Goal: Transaction & Acquisition: Purchase product/service

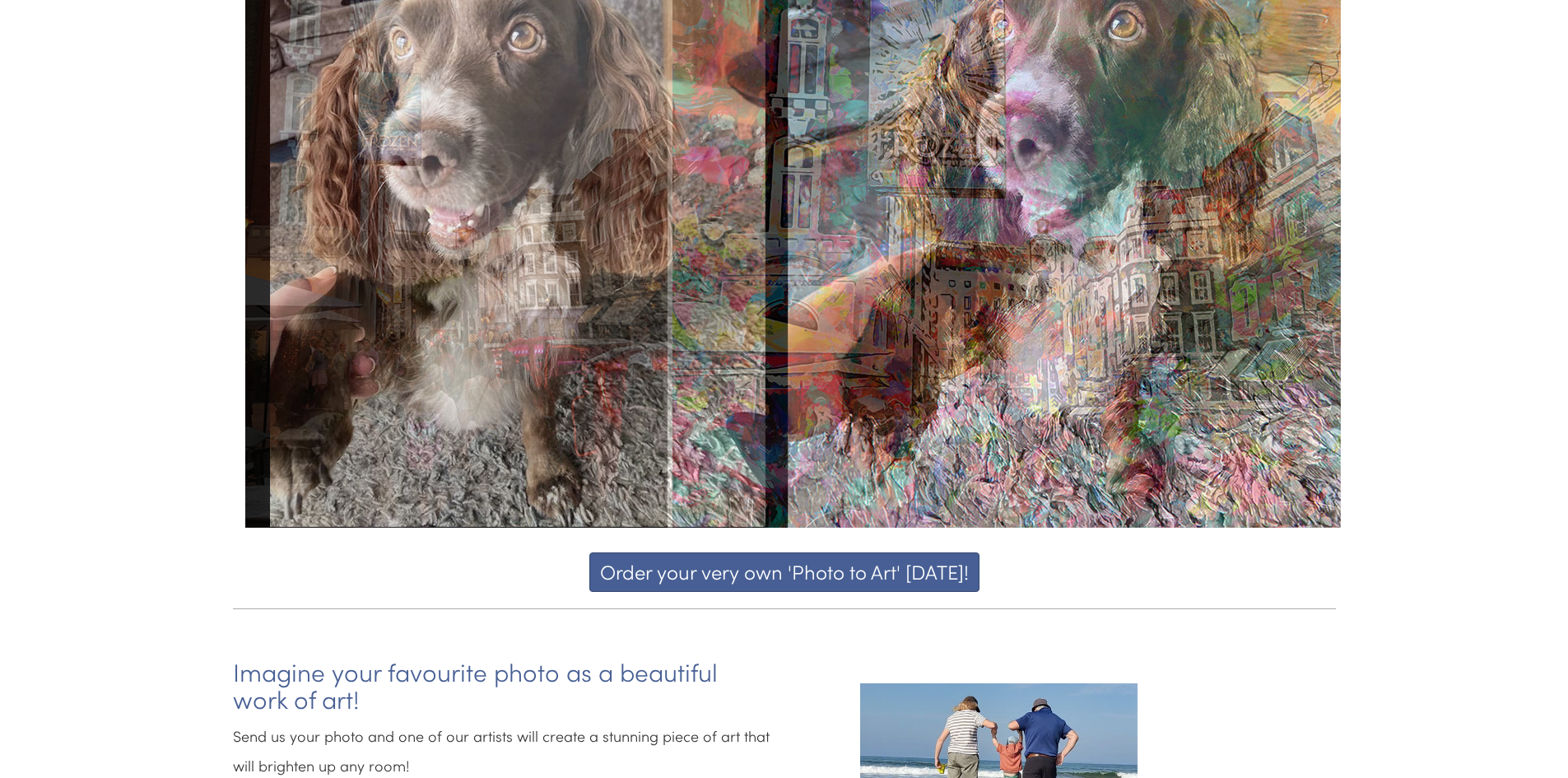
scroll to position [247, 0]
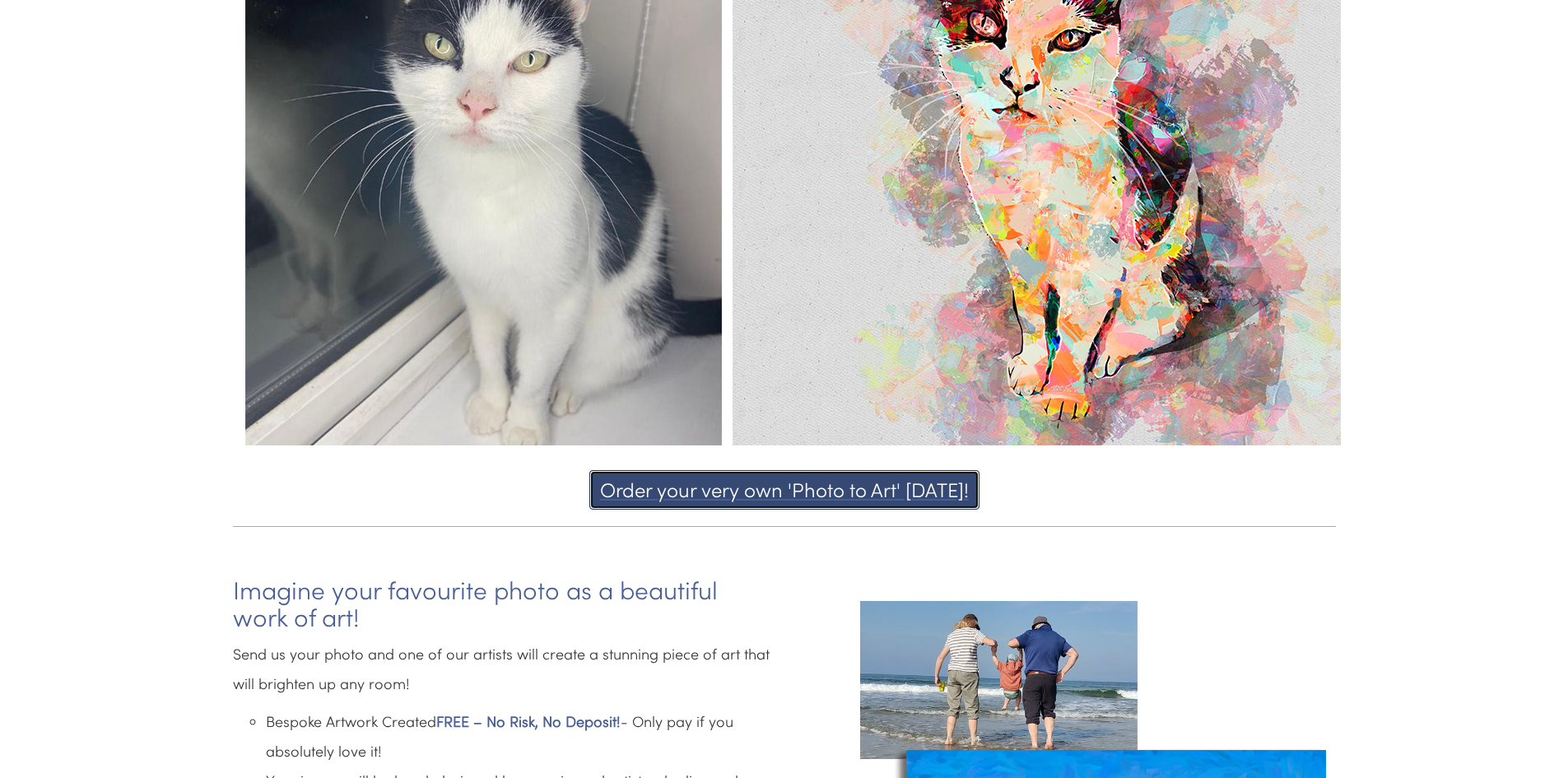
click at [776, 489] on button "Order your very own 'Photo to Art' [DATE]!" at bounding box center [784, 490] width 390 height 40
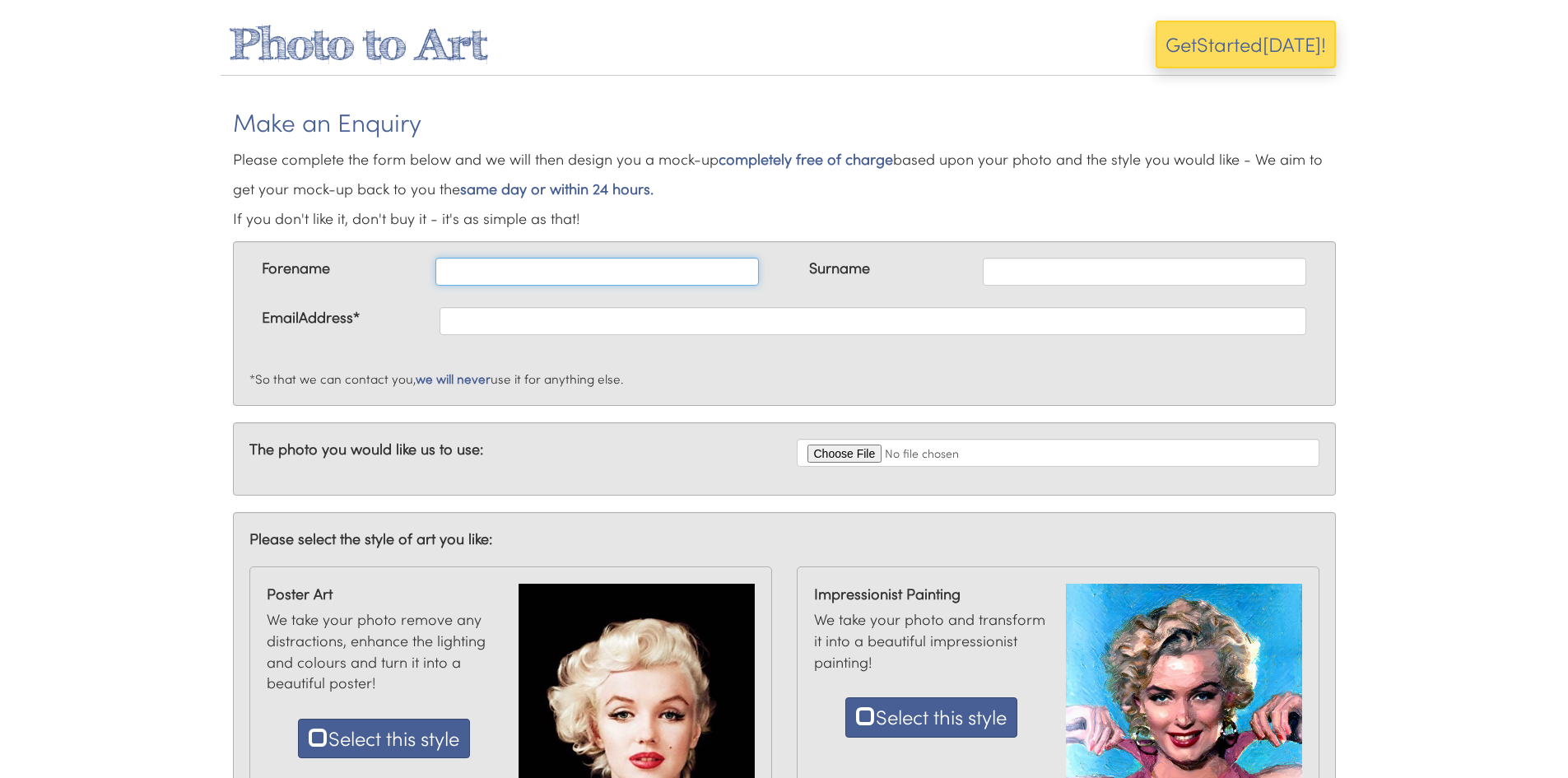
click at [522, 271] on input "text" at bounding box center [596, 271] width 323 height 28
type input "Robert"
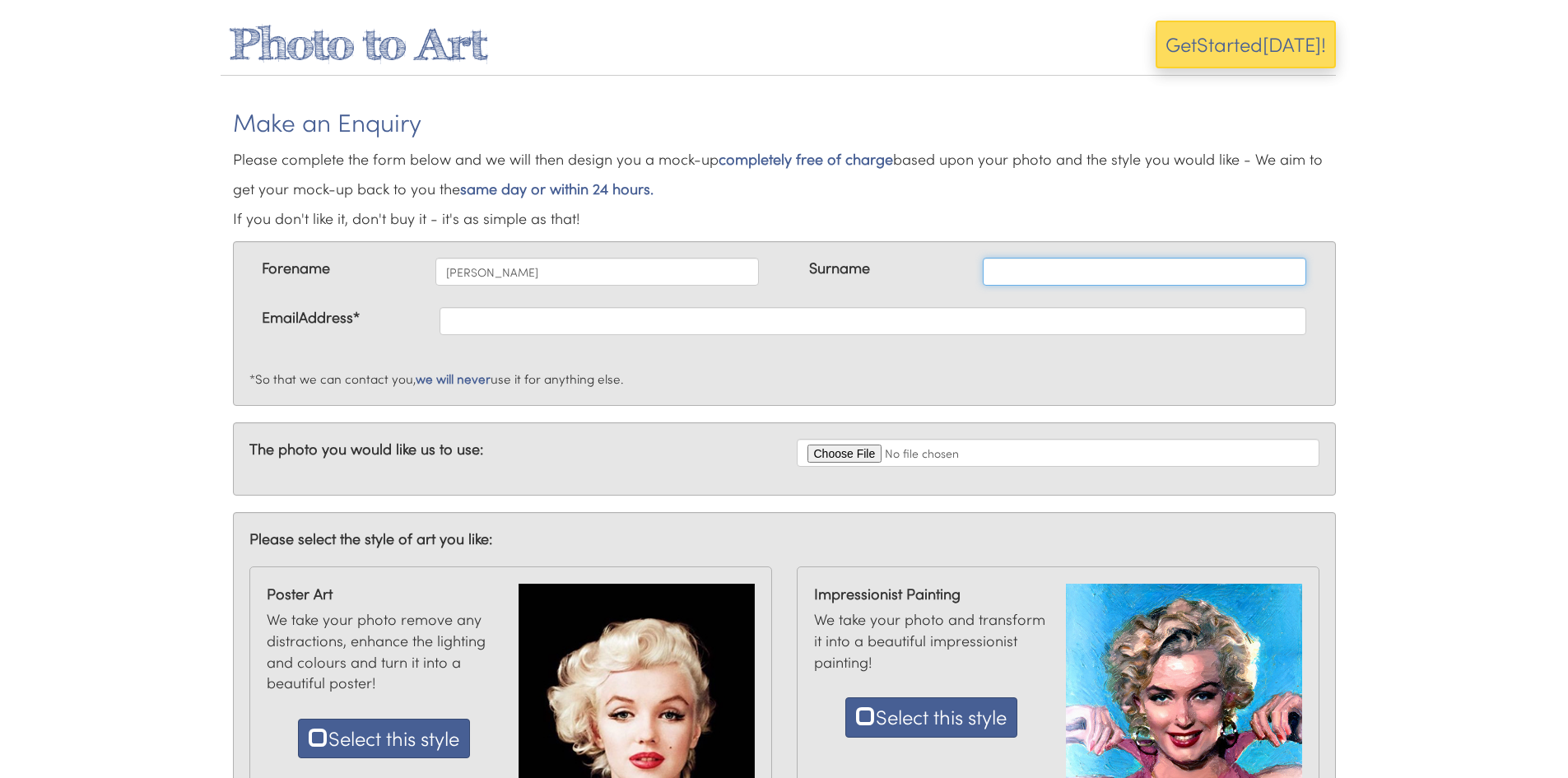
type input "Woods"
type input "robwoods1953@gmail.com"
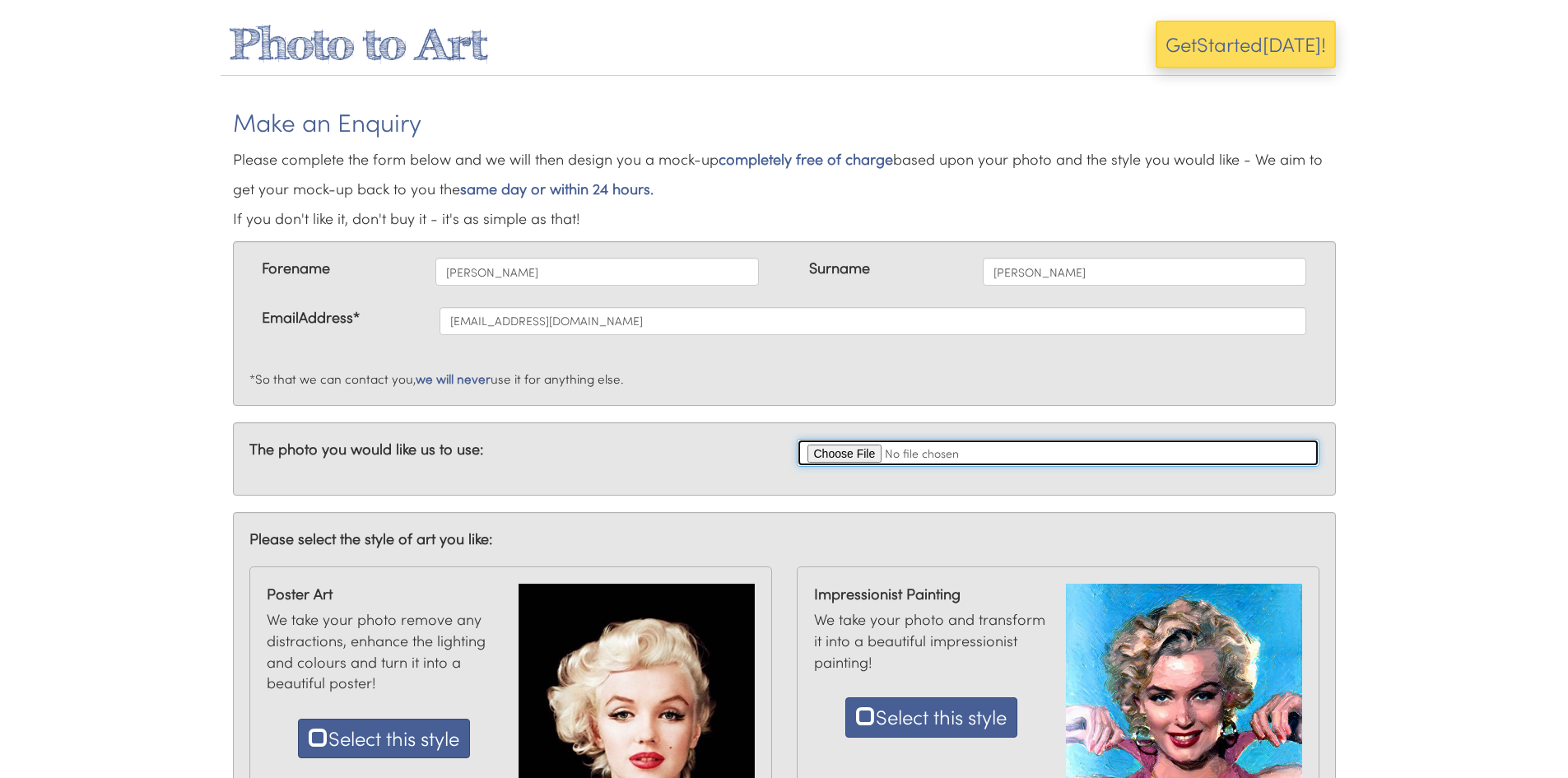
click at [851, 452] on input "file" at bounding box center [1058, 453] width 522 height 28
type input "C:\fakepath\_MG_4223.JPG"
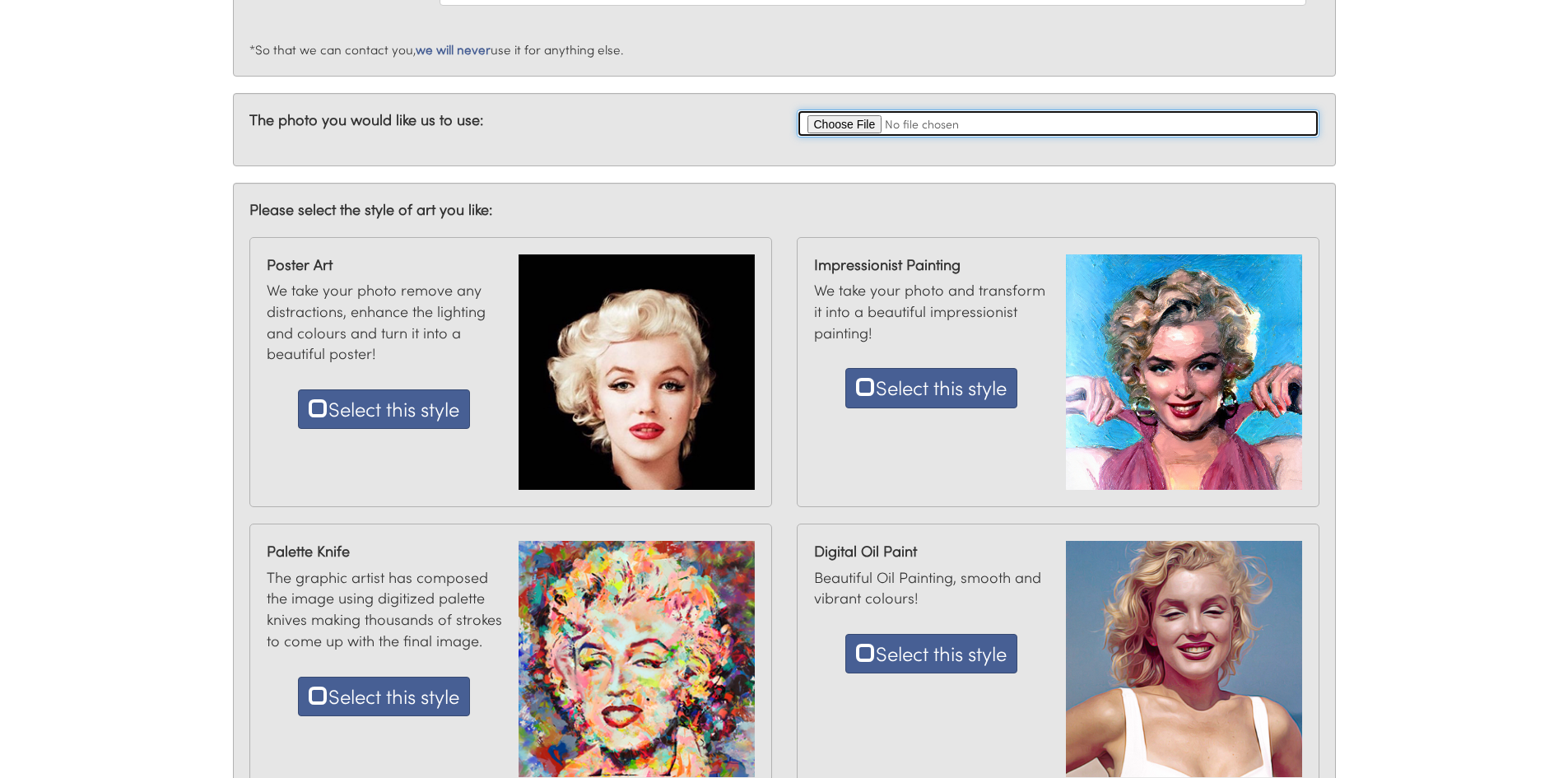
scroll to position [165, 0]
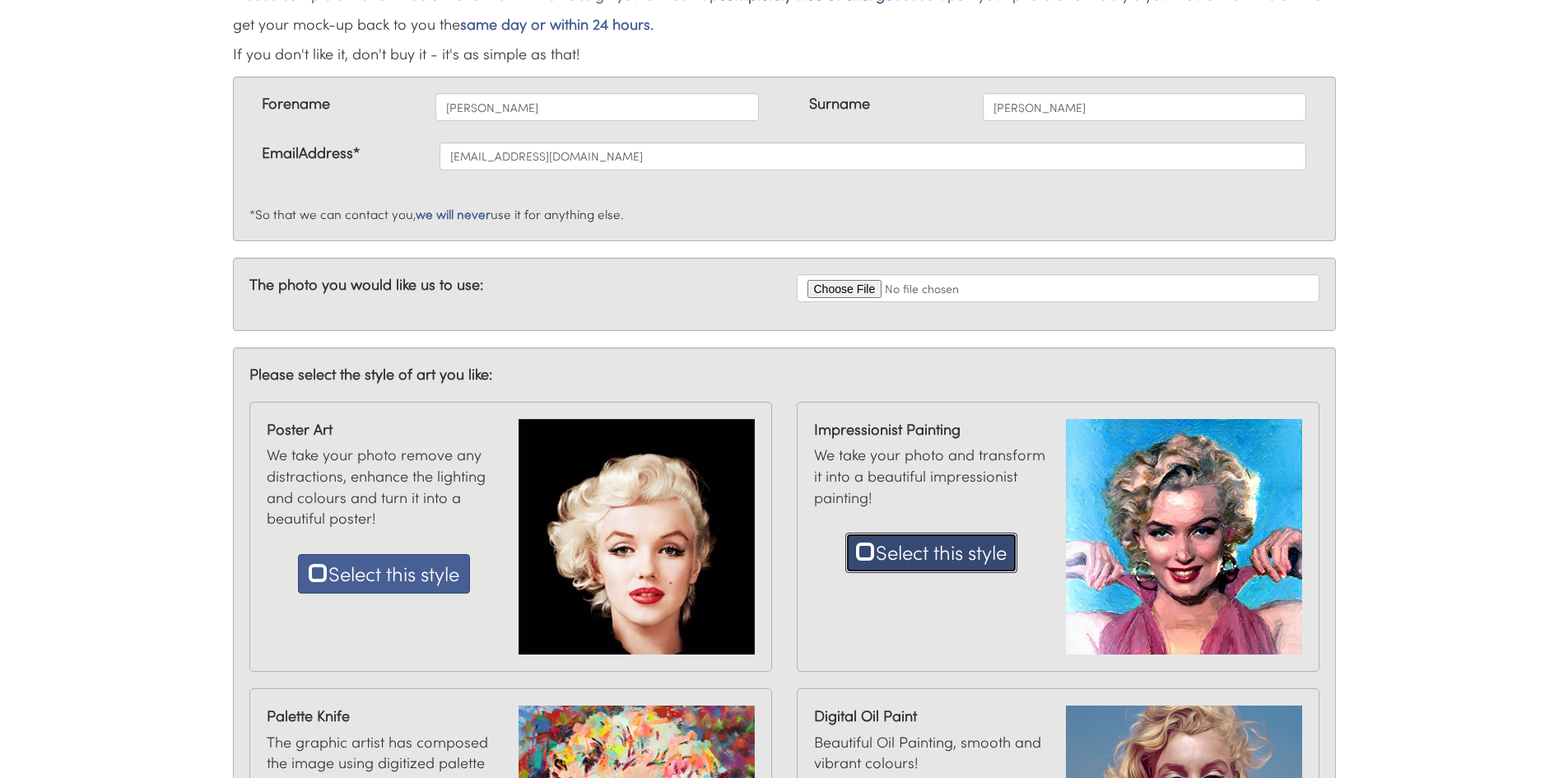
click at [930, 558] on button "Select this style" at bounding box center [931, 553] width 172 height 40
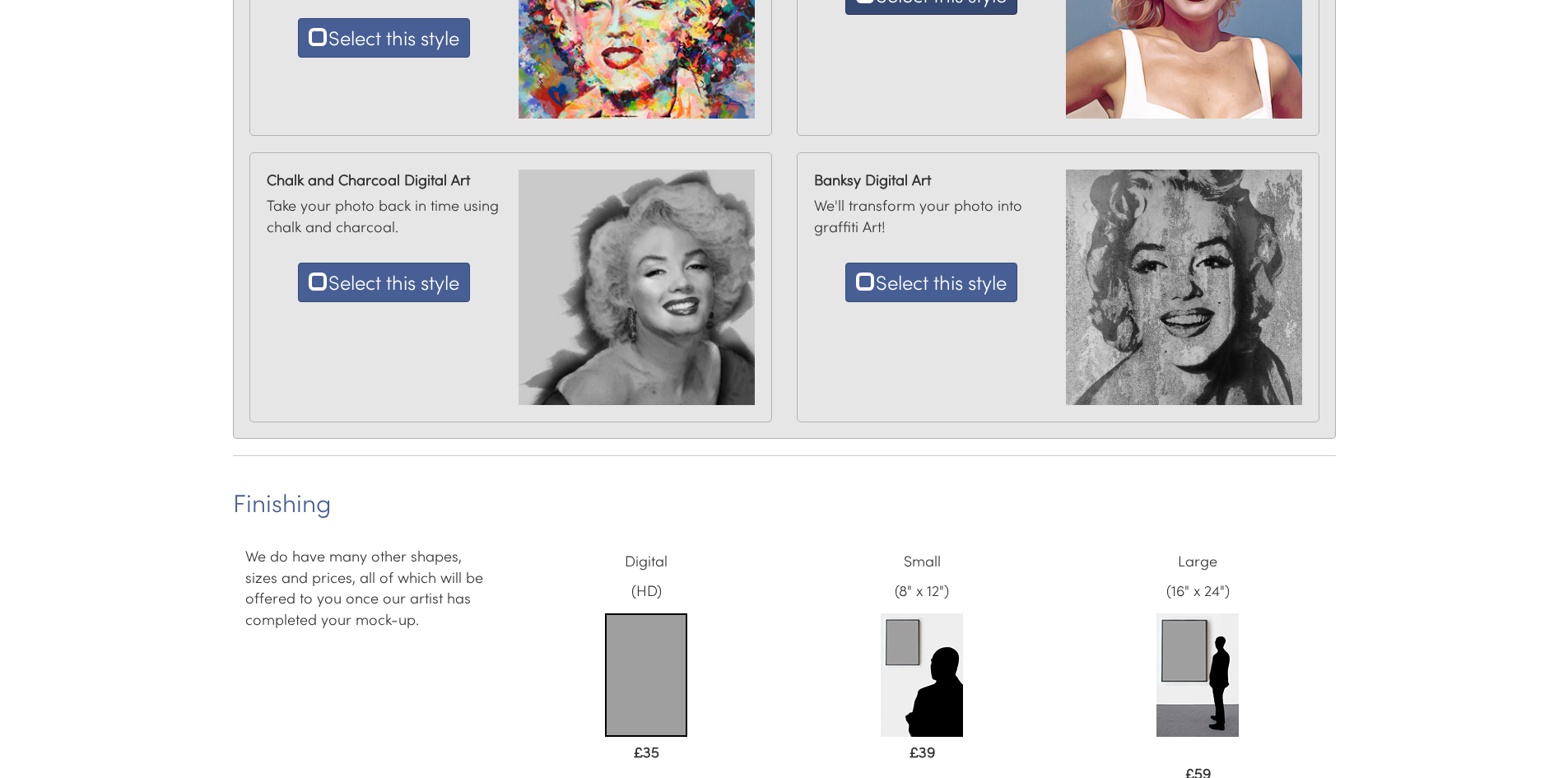
scroll to position [1137, 0]
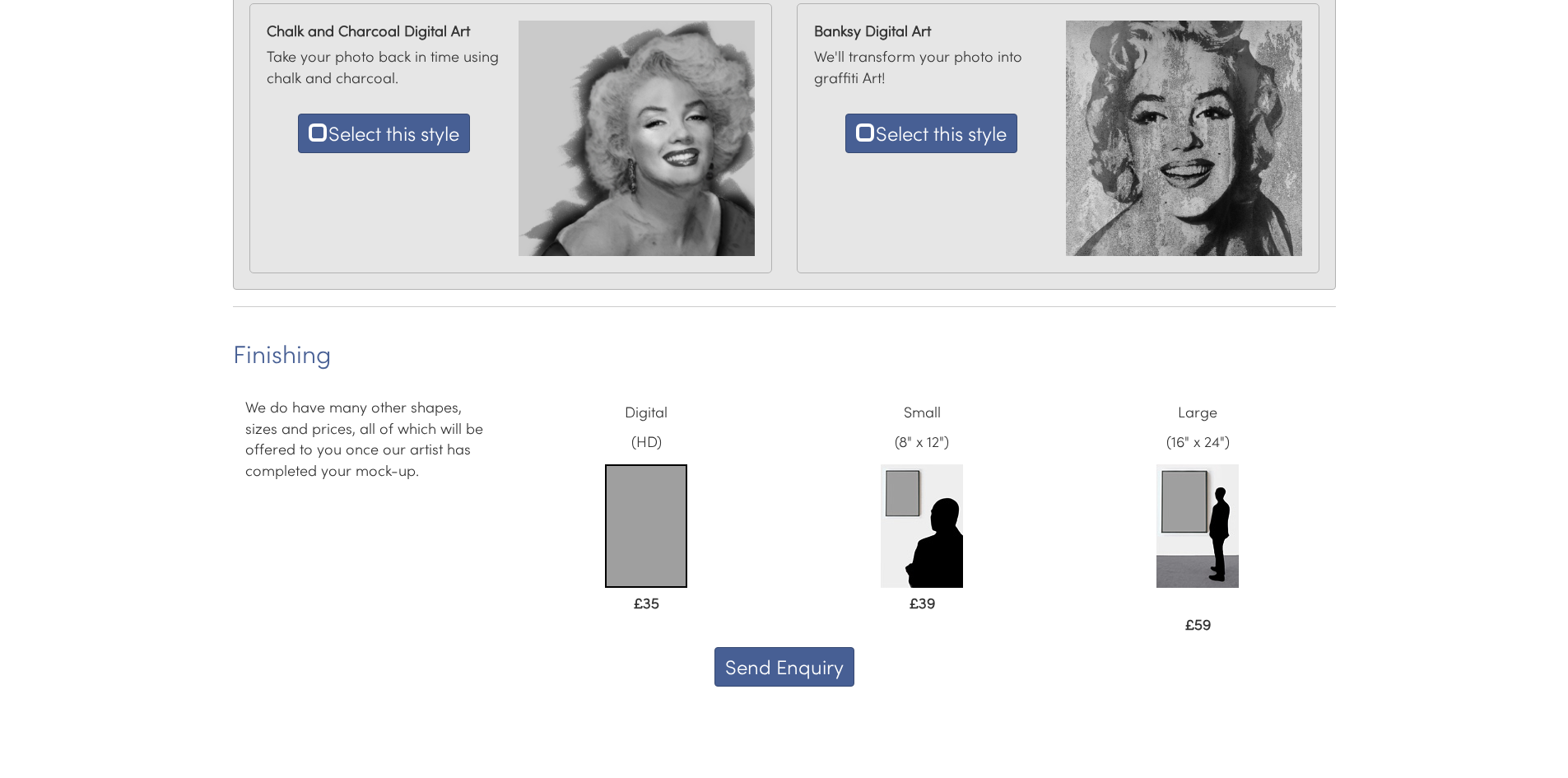
click at [1184, 499] on img at bounding box center [1197, 525] width 83 height 123
click at [1180, 492] on img at bounding box center [1197, 525] width 83 height 123
click at [791, 672] on button "Send Enquiry" at bounding box center [784, 666] width 140 height 40
